Goal: Find specific page/section: Find specific page/section

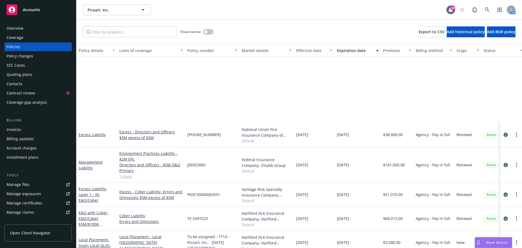
scroll to position [98, 0]
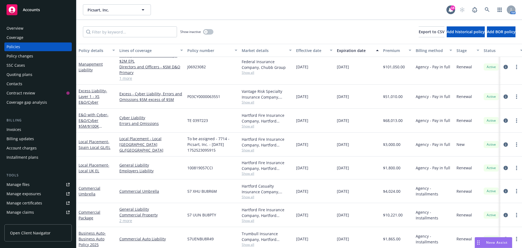
click at [18, 29] on div "Overview" at bounding box center [15, 28] width 17 height 9
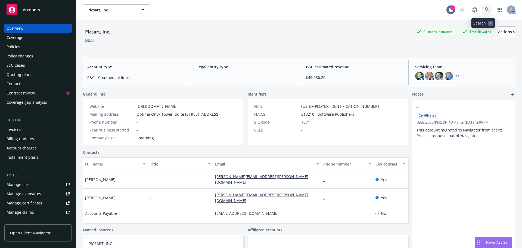
click at [485, 10] on icon at bounding box center [487, 9] width 5 height 5
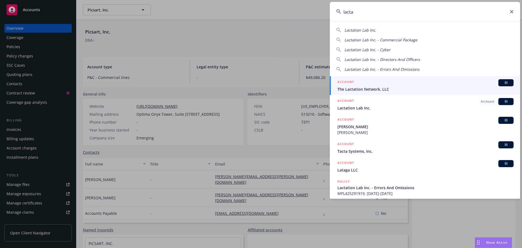
type input "lacta"
click at [502, 82] on span "BI" at bounding box center [506, 82] width 11 height 5
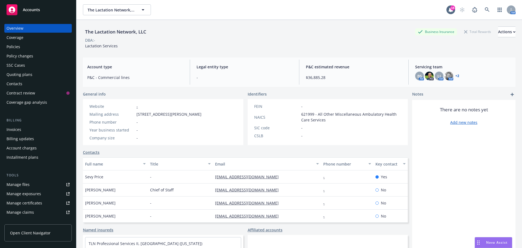
click at [18, 47] on div "Policies" at bounding box center [14, 46] width 14 height 9
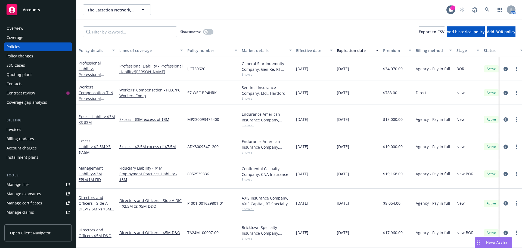
scroll to position [27, 0]
